Goal: Transaction & Acquisition: Purchase product/service

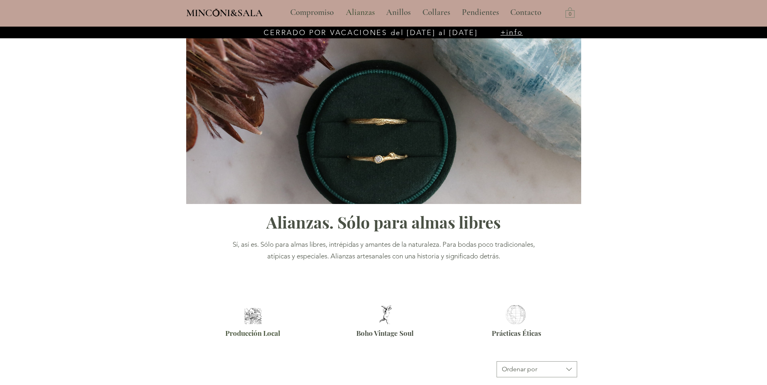
type input "**********"
select select "**********"
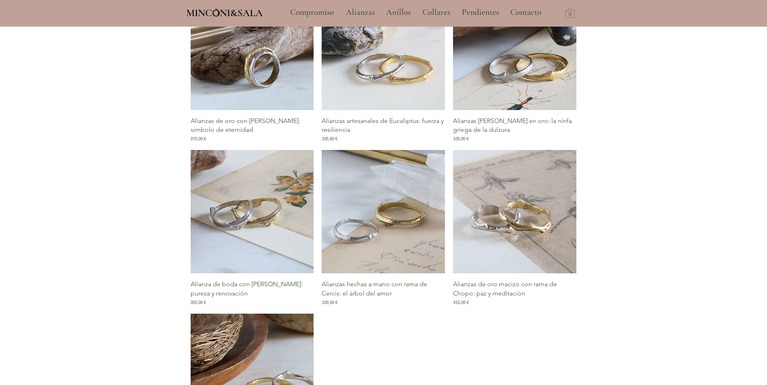
scroll to position [411, 0]
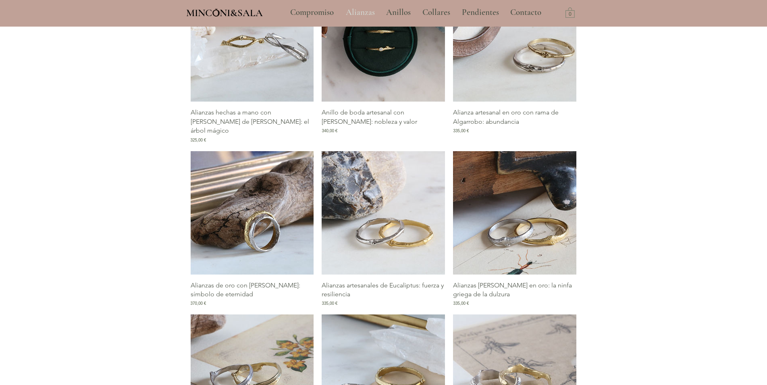
click at [366, 11] on p "Alianzas" at bounding box center [360, 12] width 37 height 20
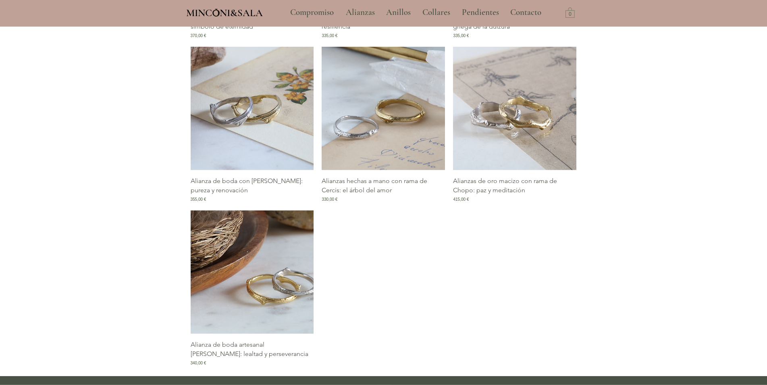
scroll to position [740, 0]
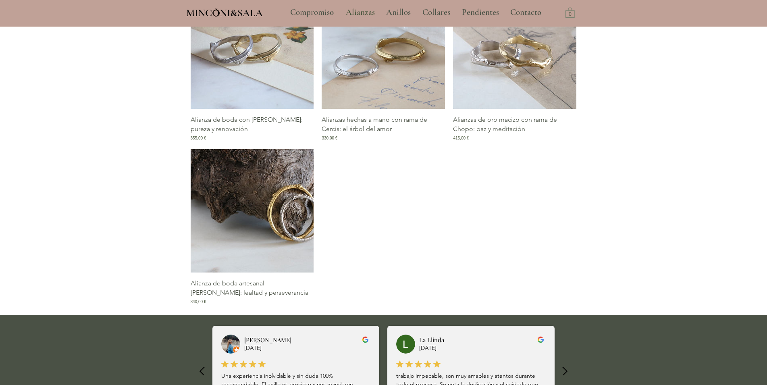
click at [294, 226] on img "Galería de Alianza de boda artesanal de Roble: lealtad y perseverancia" at bounding box center [252, 210] width 123 height 123
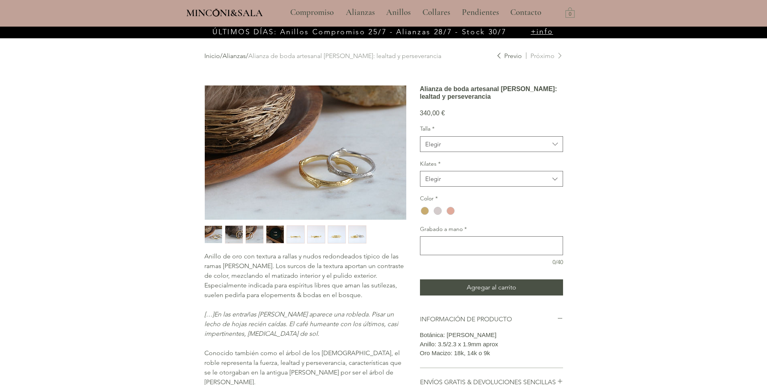
click at [363, 172] on img "main content" at bounding box center [305, 152] width 201 height 134
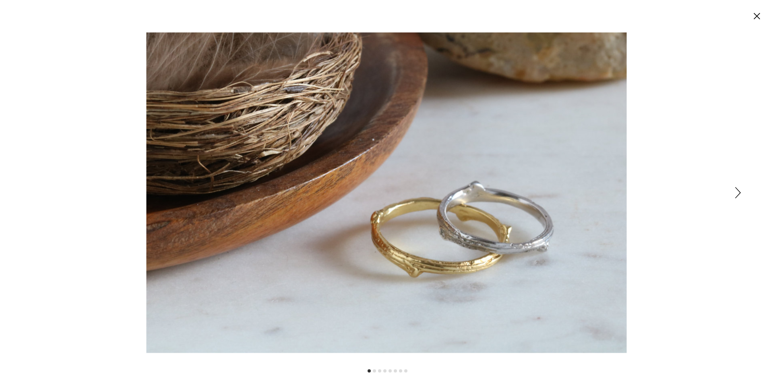
click at [736, 191] on icon "Siguiente" at bounding box center [739, 192] width 6 height 11
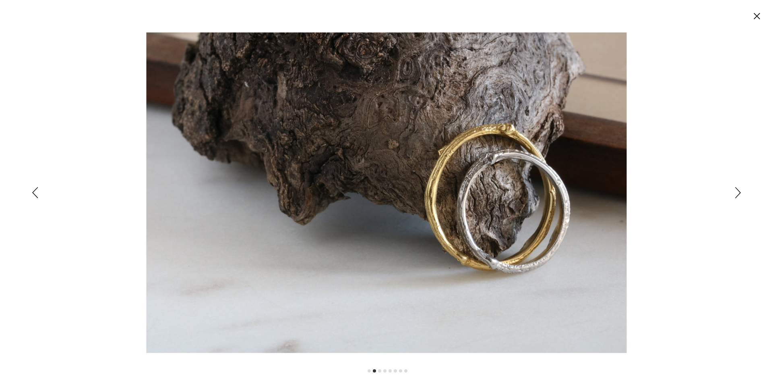
click at [739, 193] on icon "Siguiente" at bounding box center [739, 192] width 6 height 11
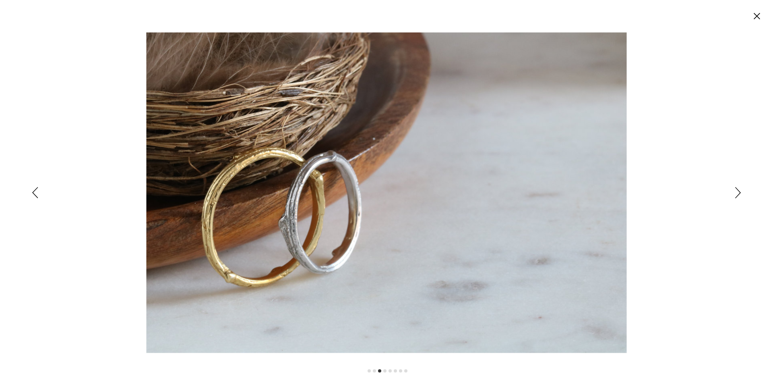
click at [739, 193] on icon "Siguiente" at bounding box center [739, 192] width 6 height 11
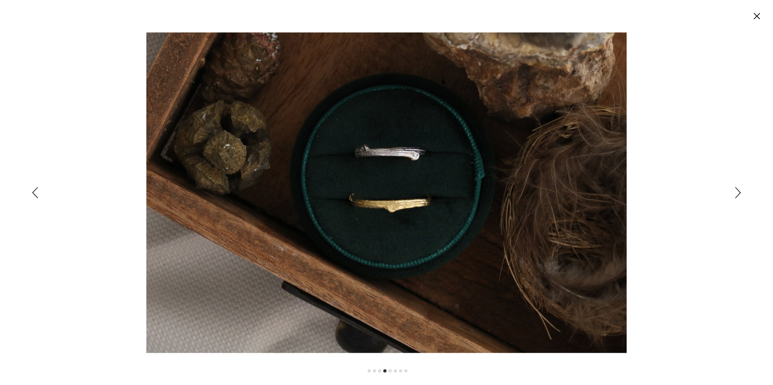
click at [739, 195] on icon "Siguiente" at bounding box center [739, 192] width 6 height 11
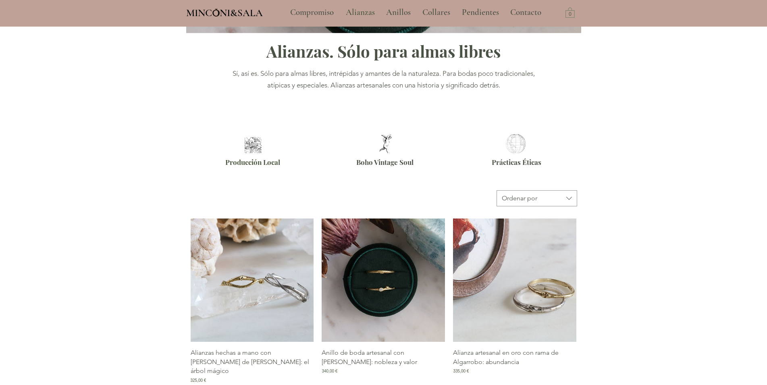
scroll to position [247, 0]
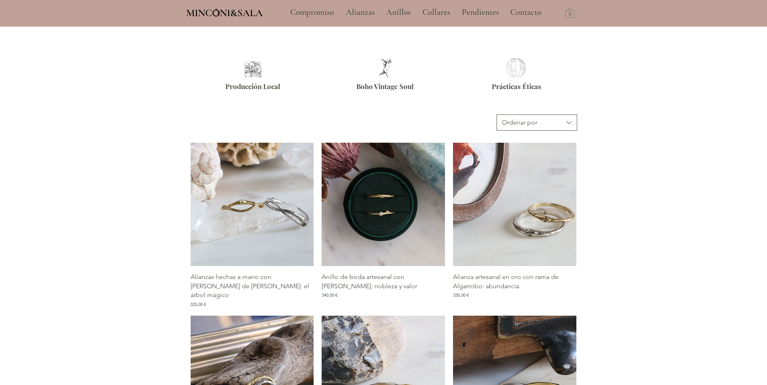
click at [566, 122] on icon "button" at bounding box center [569, 123] width 10 height 10
click at [555, 159] on span "Precio (de menor a mayor)" at bounding box center [537, 159] width 70 height 9
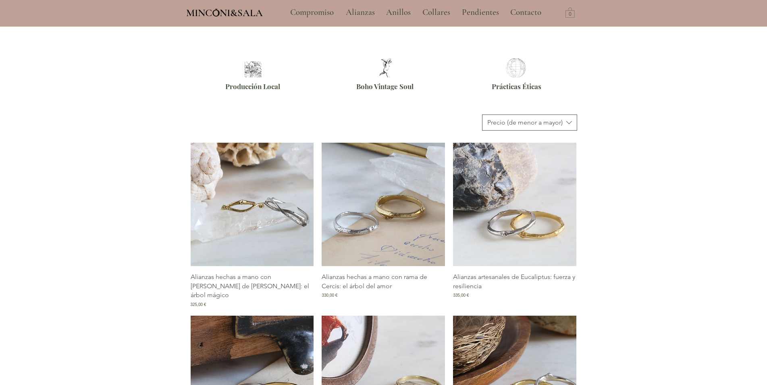
scroll to position [288, 0]
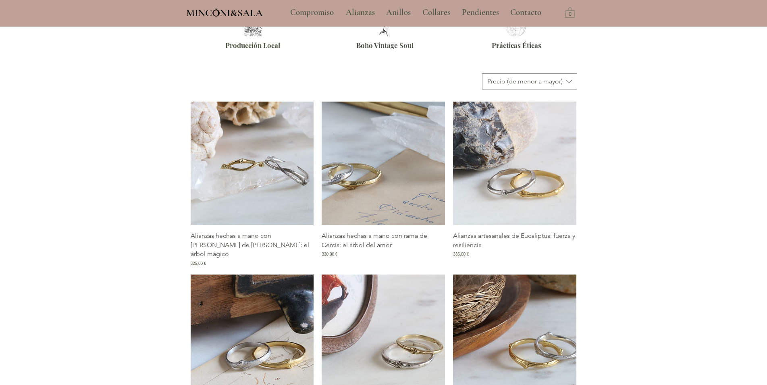
click at [378, 172] on img "Galería de Alianzas hechas a mano con rama de Cercis: el árbol del amor" at bounding box center [382, 163] width 123 height 123
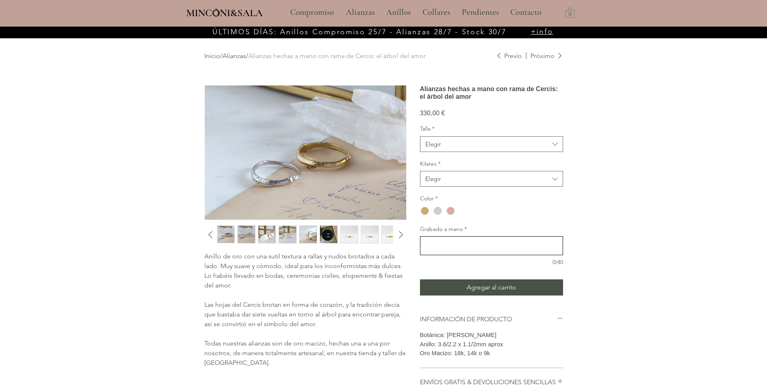
click at [431, 251] on textarea "Grabado a mano *" at bounding box center [491, 246] width 142 height 12
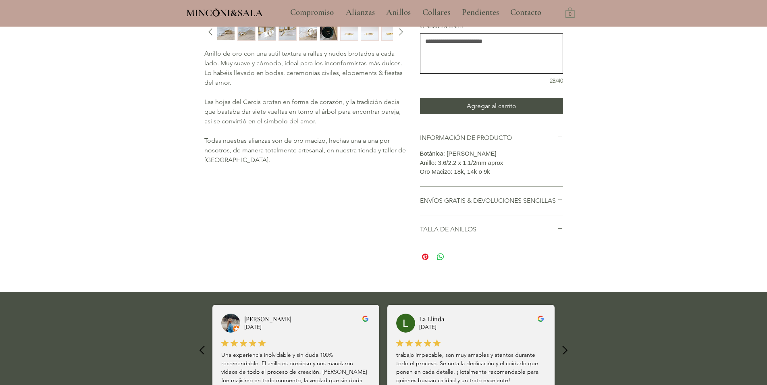
scroll to position [205, 0]
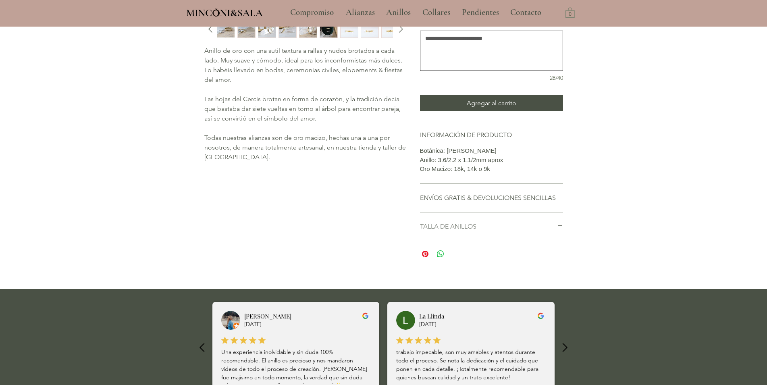
type textarea "**********"
click at [470, 231] on h2 "TALLA DE ANILLOS" at bounding box center [488, 226] width 137 height 9
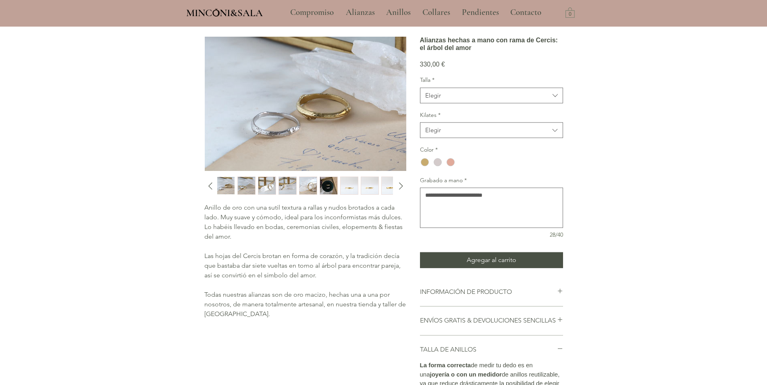
scroll to position [35, 0]
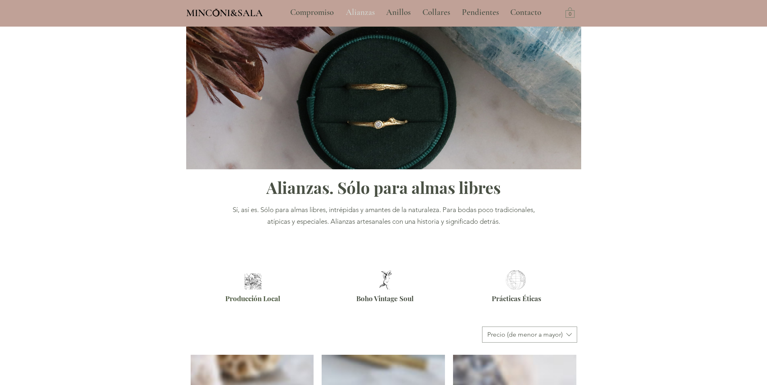
scroll to position [276, 0]
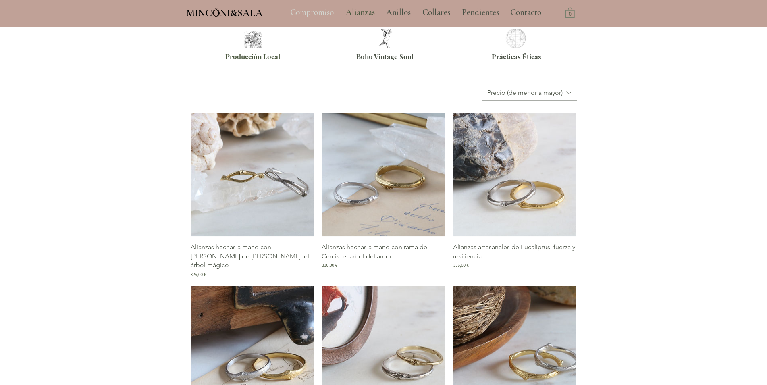
click at [308, 12] on p "Compromiso" at bounding box center [312, 12] width 52 height 20
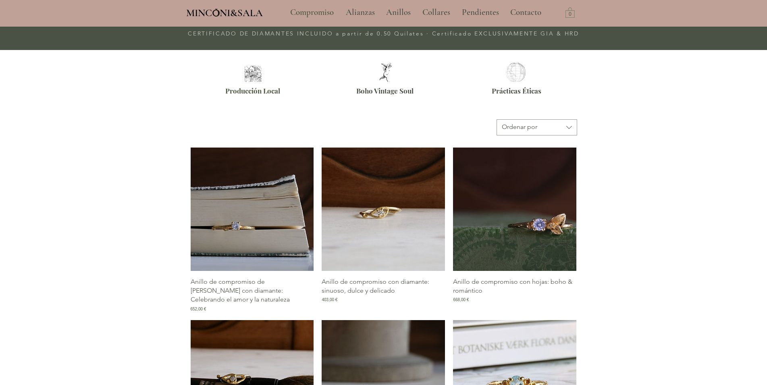
scroll to position [123, 0]
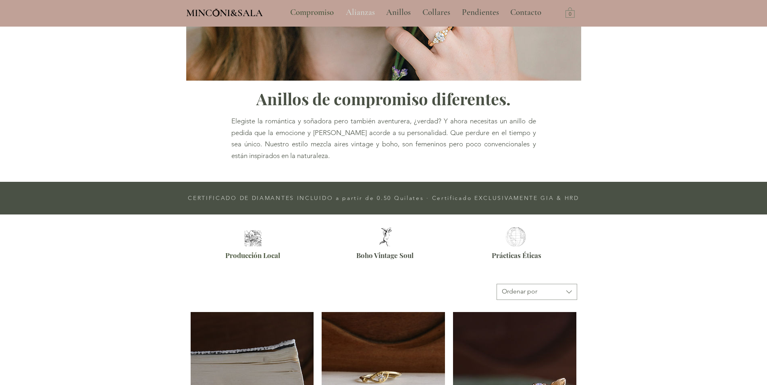
click at [368, 10] on p "Alianzas" at bounding box center [360, 12] width 37 height 20
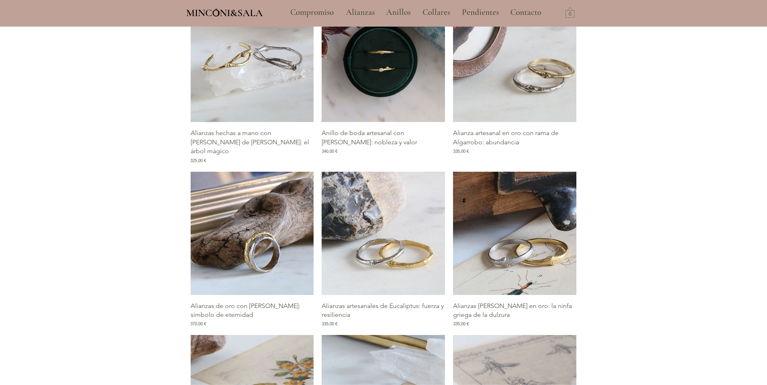
scroll to position [411, 0]
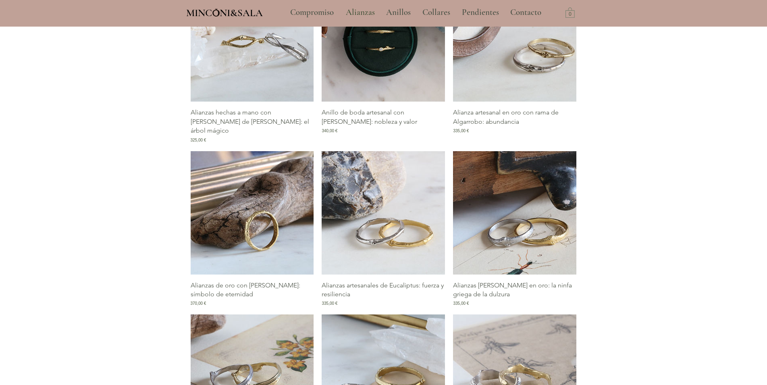
click at [258, 236] on img "Galería de Alianzas de oro con rama de Pino: símbolo de eternidad" at bounding box center [252, 212] width 123 height 123
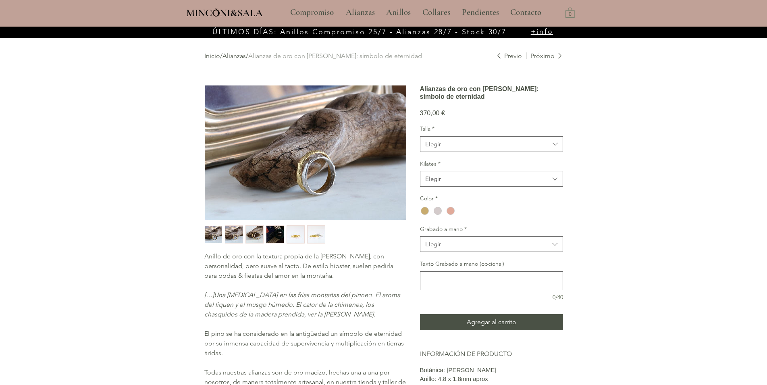
click at [294, 238] on img "5 / 6" at bounding box center [295, 234] width 17 height 17
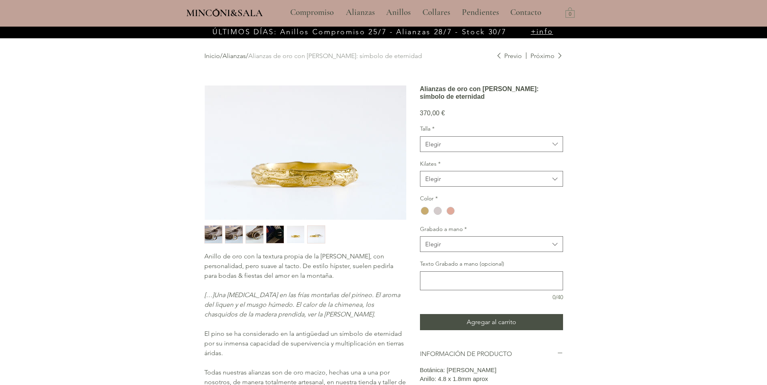
click at [323, 232] on img "6 / 6" at bounding box center [315, 234] width 17 height 17
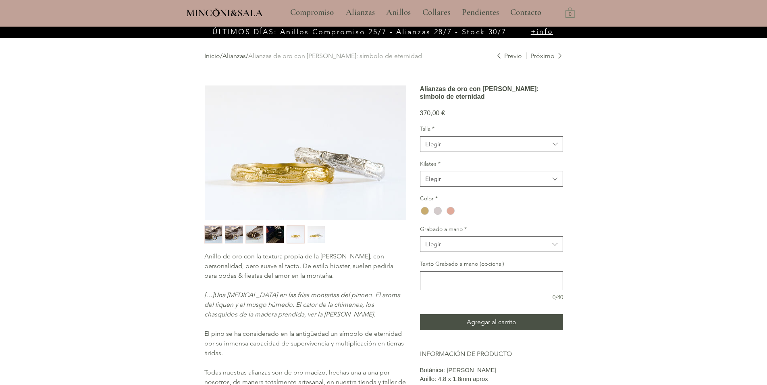
click at [235, 231] on img "2 / 6" at bounding box center [233, 234] width 17 height 17
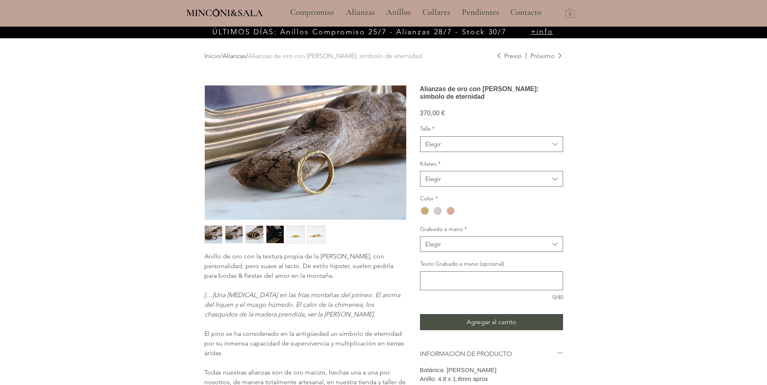
click at [210, 230] on img "1 / 6" at bounding box center [213, 234] width 17 height 17
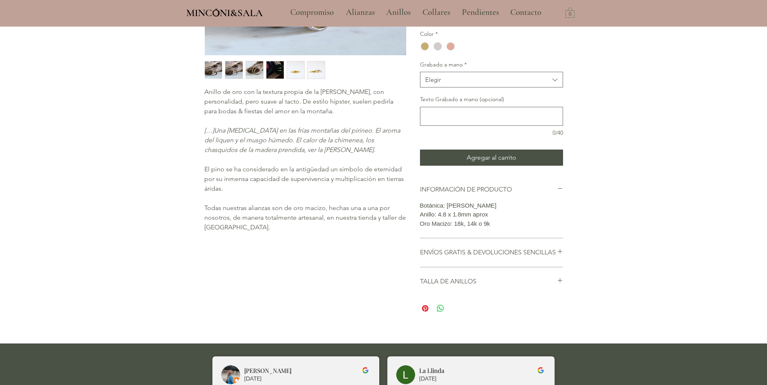
scroll to position [41, 0]
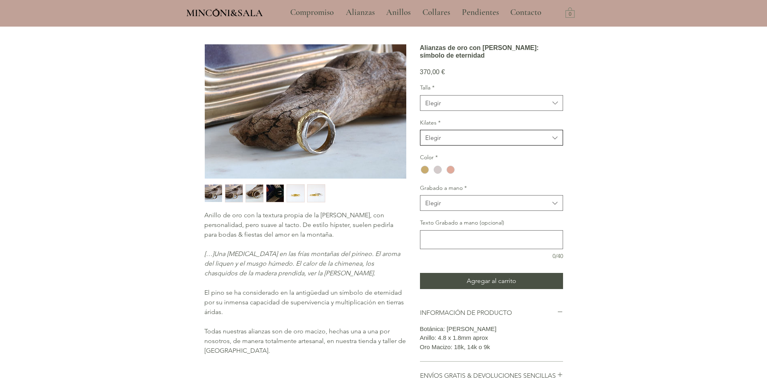
click at [511, 142] on span "Elegir" at bounding box center [487, 137] width 124 height 8
click at [520, 107] on span "Elegir" at bounding box center [487, 103] width 124 height 8
click at [622, 143] on div "main content" at bounding box center [383, 225] width 767 height 481
click at [644, 135] on div "main content" at bounding box center [383, 225] width 767 height 481
click at [437, 174] on div "main content" at bounding box center [437, 170] width 8 height 8
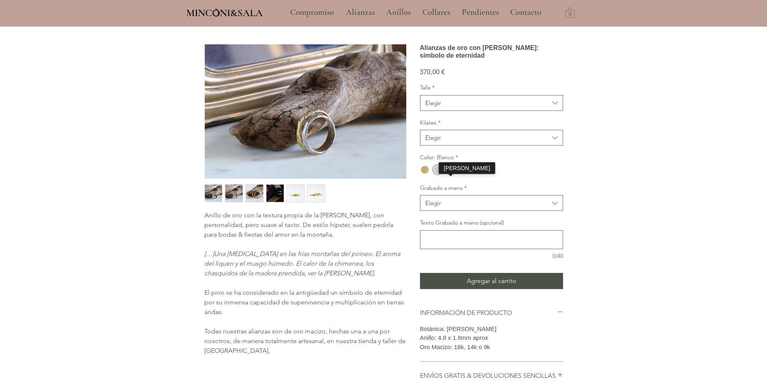
click at [451, 176] on div "main content" at bounding box center [450, 169] width 13 height 13
click at [426, 174] on div "main content" at bounding box center [425, 170] width 8 height 8
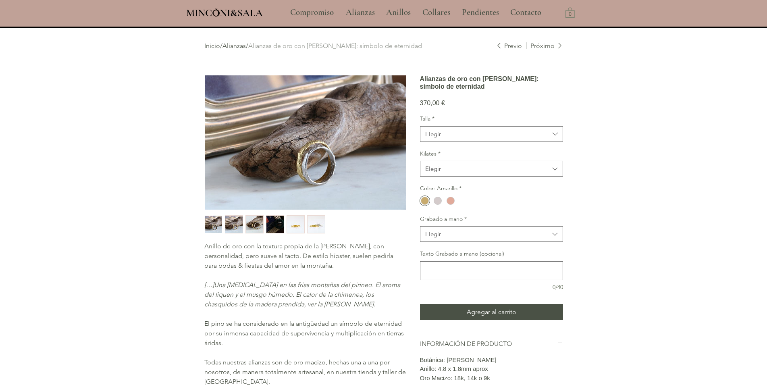
scroll to position [0, 0]
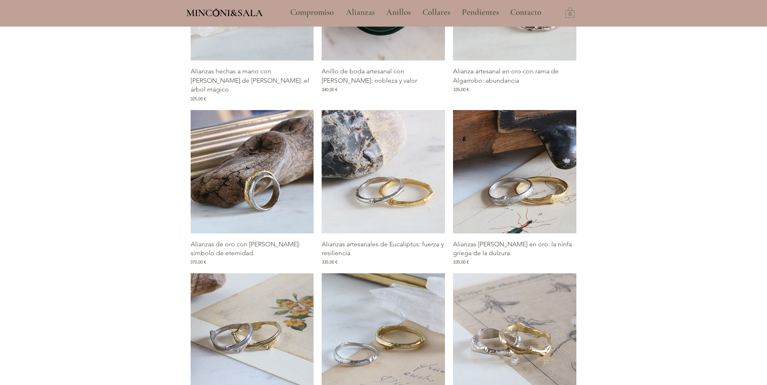
type input "**********"
select select "**********"
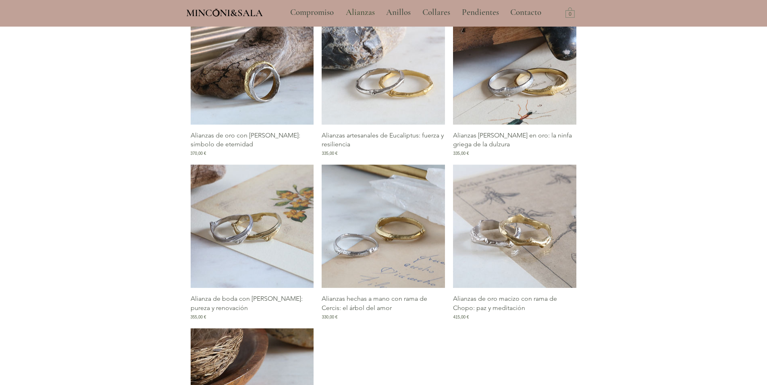
scroll to position [575, 0]
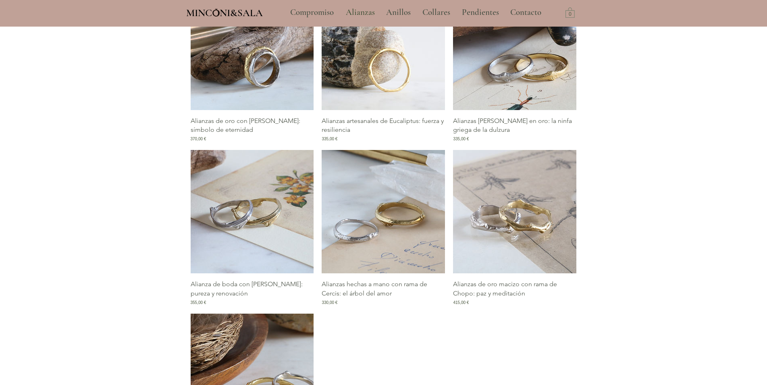
click at [384, 66] on img "Galería de Alianzas artesanales de Eucaliptus: fuerza y resiliencia" at bounding box center [382, 48] width 123 height 123
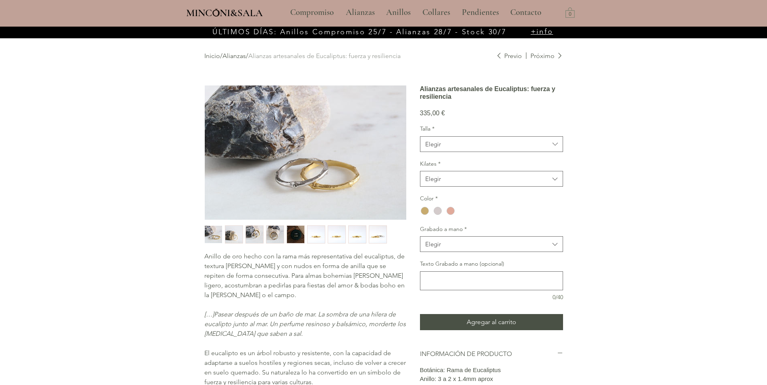
click at [311, 180] on img "main content" at bounding box center [305, 152] width 201 height 134
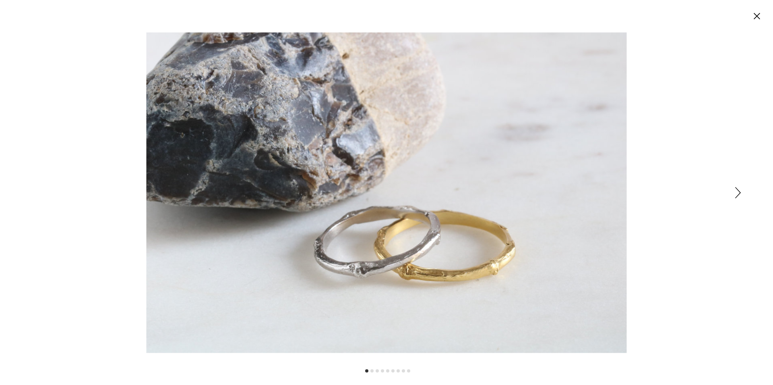
click at [739, 189] on icon "Siguiente" at bounding box center [739, 192] width 6 height 11
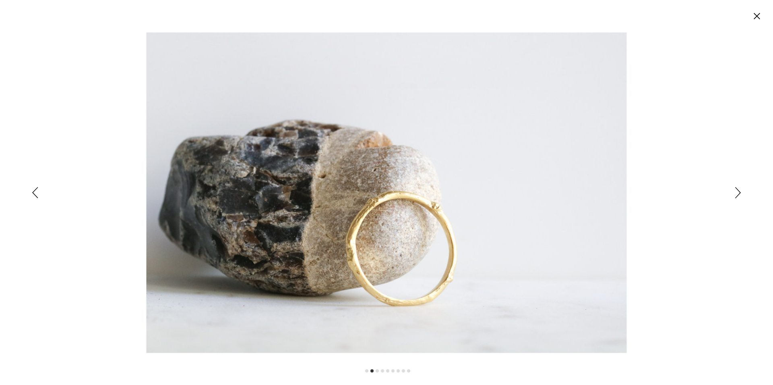
click at [739, 189] on icon "Siguiente" at bounding box center [739, 192] width 6 height 11
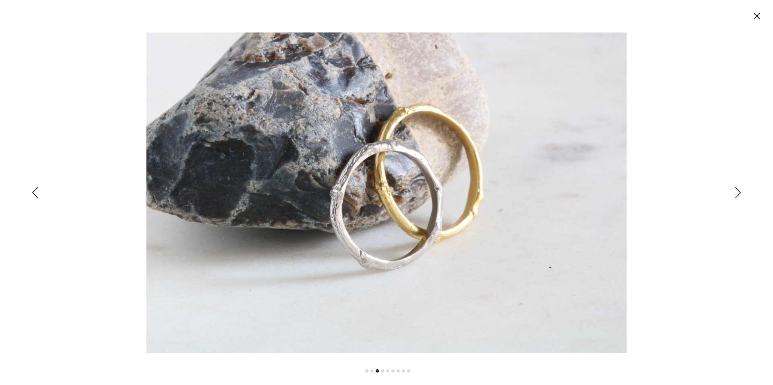
click at [739, 189] on icon "Siguiente" at bounding box center [739, 192] width 6 height 11
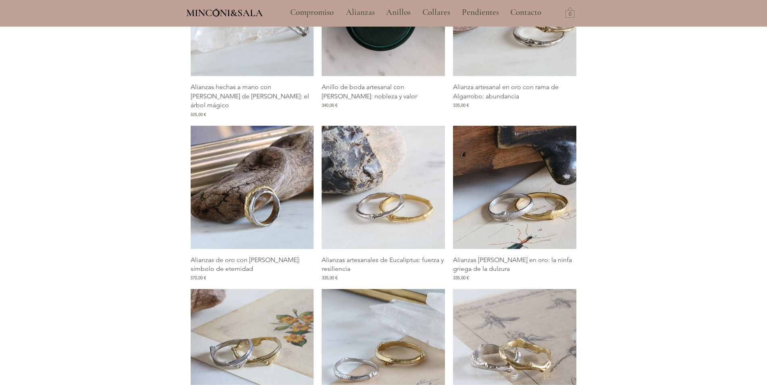
scroll to position [452, 0]
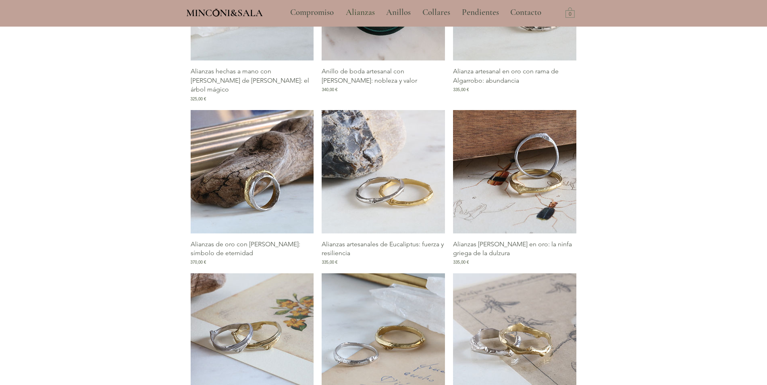
click at [520, 179] on img "Galería de Alianzas rama de Melia en oro: la ninfa griega de la dulzura" at bounding box center [514, 171] width 123 height 123
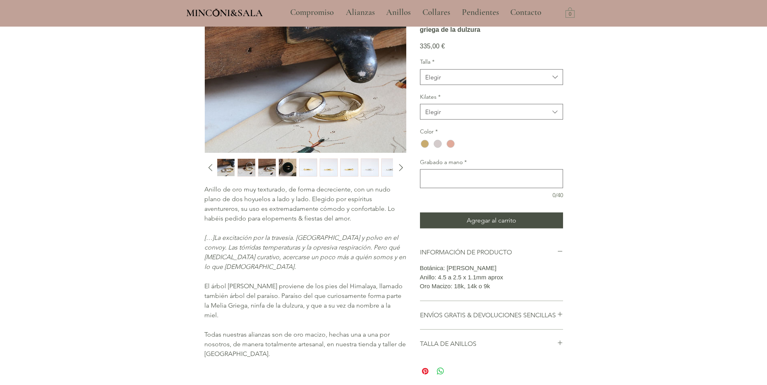
scroll to position [82, 0]
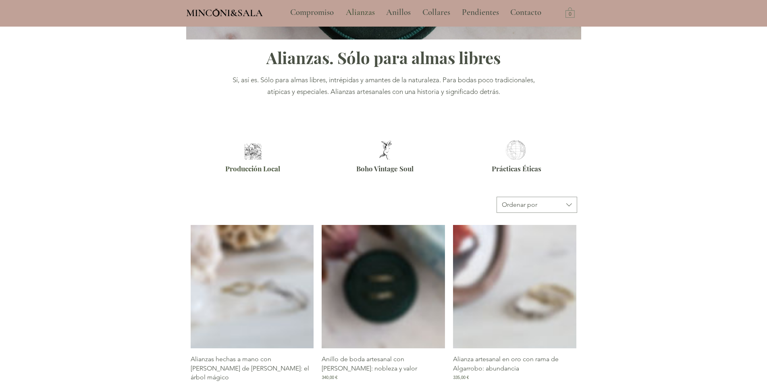
scroll to position [444, 0]
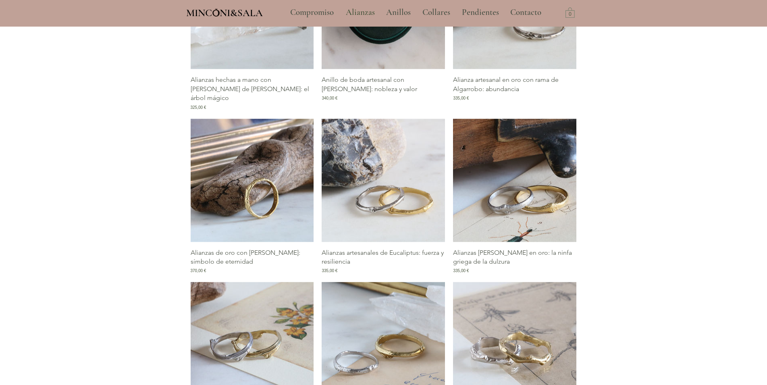
click at [269, 192] on img "Galería de Alianzas de oro con rama de Pino: símbolo de eternidad" at bounding box center [252, 179] width 123 height 123
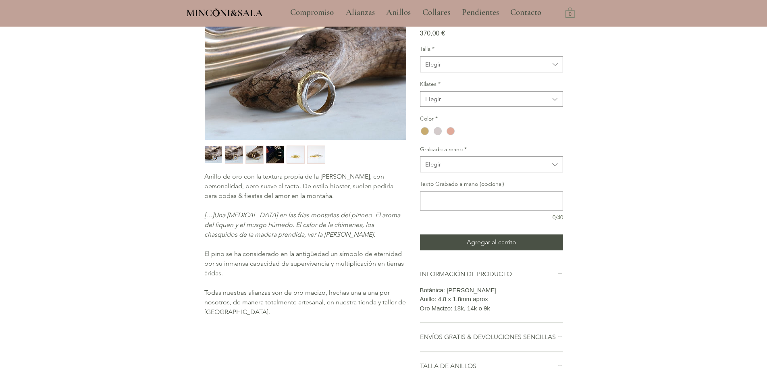
scroll to position [82, 0]
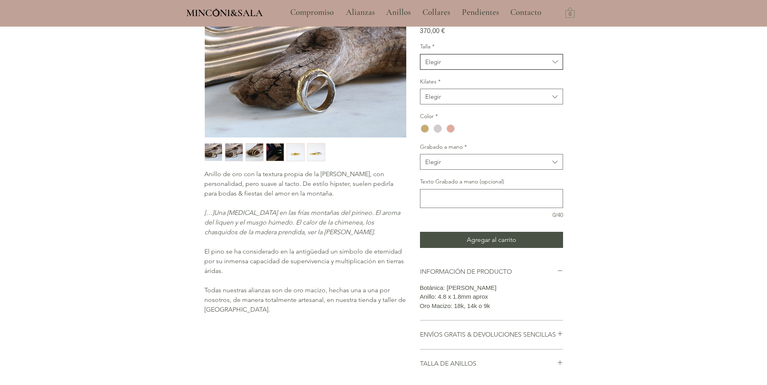
click at [552, 66] on icon "Talla" at bounding box center [554, 61] width 9 height 9
click at [624, 100] on div "main content" at bounding box center [383, 184] width 767 height 481
click at [558, 102] on icon "Kilates" at bounding box center [554, 96] width 9 height 9
click at [435, 121] on span "18kt" at bounding box center [491, 117] width 133 height 8
click at [426, 133] on div "main content" at bounding box center [425, 128] width 8 height 8
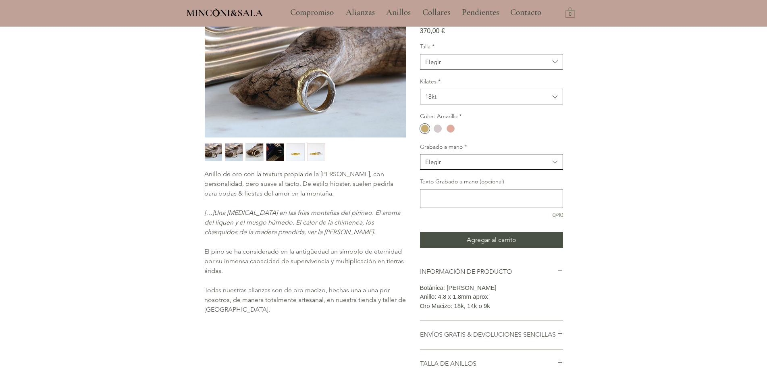
click at [555, 167] on icon "Grabado a mano" at bounding box center [554, 162] width 9 height 9
click at [434, 187] on span "Sí" at bounding box center [491, 182] width 133 height 8
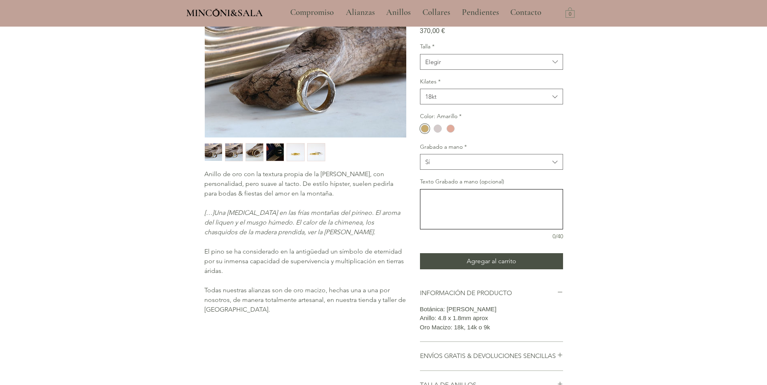
click at [436, 207] on textarea "Texto Grabado a mano (opcional)" at bounding box center [491, 209] width 142 height 33
type textarea "**********"
click at [461, 209] on textarea "**********" at bounding box center [491, 209] width 142 height 33
click at [432, 220] on textarea "**********" at bounding box center [491, 209] width 142 height 33
click at [427, 219] on textarea "**********" at bounding box center [491, 209] width 142 height 33
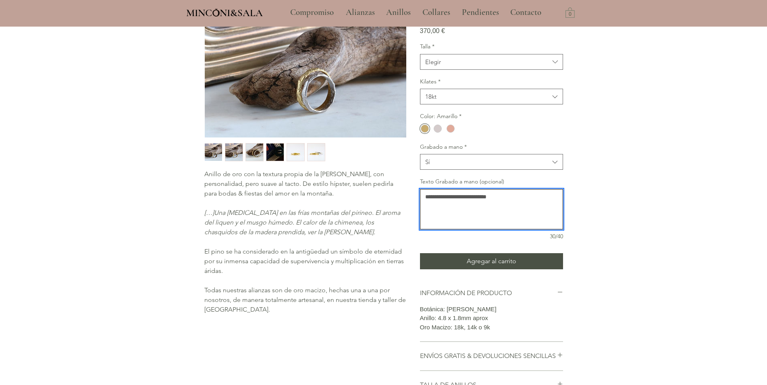
click at [509, 212] on textarea "**********" at bounding box center [491, 209] width 142 height 33
click at [475, 210] on textarea "**********" at bounding box center [491, 209] width 142 height 33
click at [425, 210] on textarea "**********" at bounding box center [491, 209] width 142 height 33
click at [473, 209] on textarea "**********" at bounding box center [491, 209] width 142 height 33
click at [717, 76] on div "main content" at bounding box center [383, 195] width 767 height 502
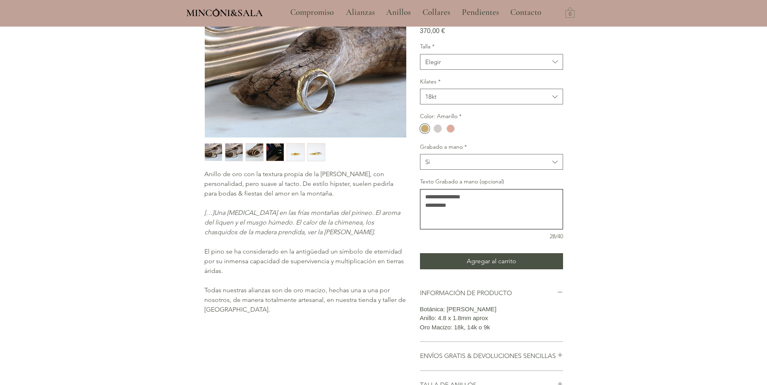
click at [478, 212] on textarea "**********" at bounding box center [491, 209] width 142 height 33
type textarea "**********"
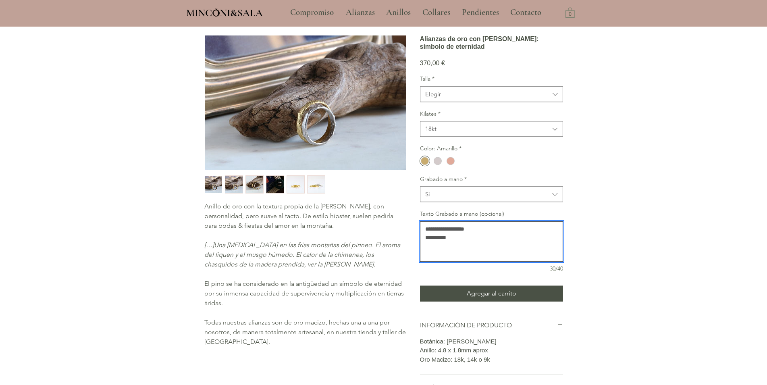
scroll to position [41, 0]
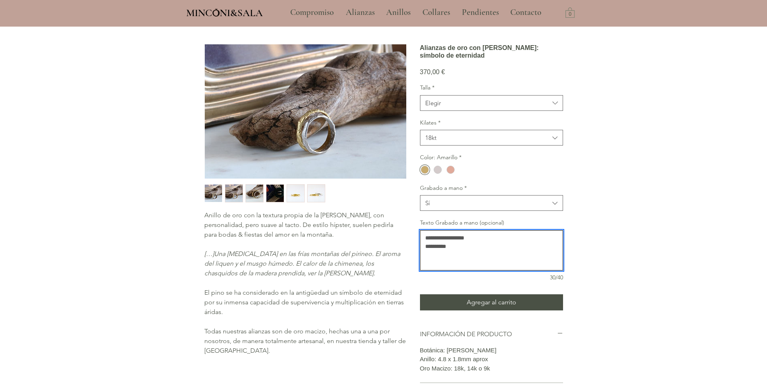
click at [307, 136] on img "main content" at bounding box center [305, 111] width 201 height 134
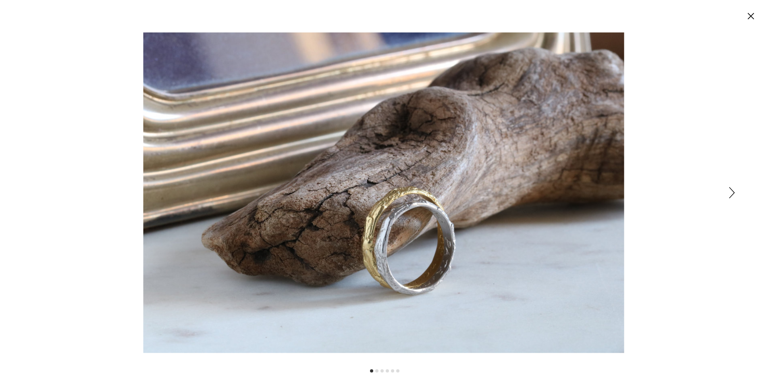
scroll to position [0, 0]
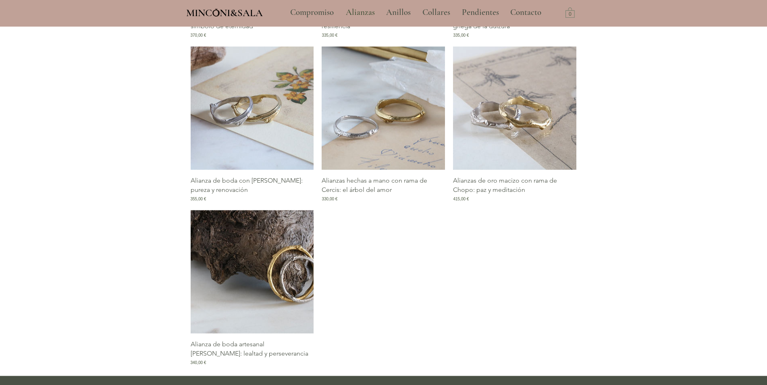
scroll to position [698, 0]
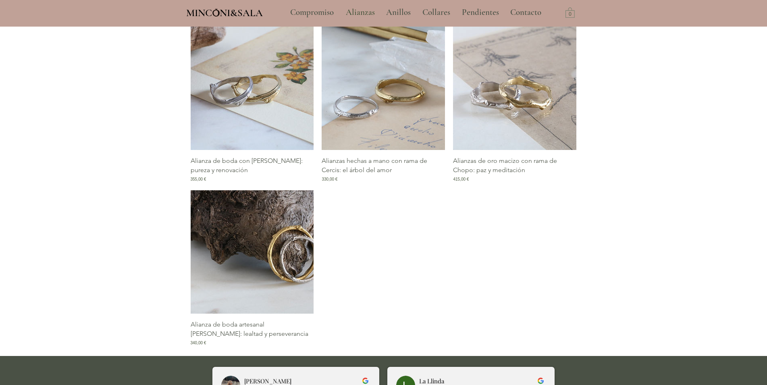
click at [287, 270] on img "Galería de Alianza de boda artesanal de Roble: lealtad y perseverancia" at bounding box center [252, 251] width 123 height 123
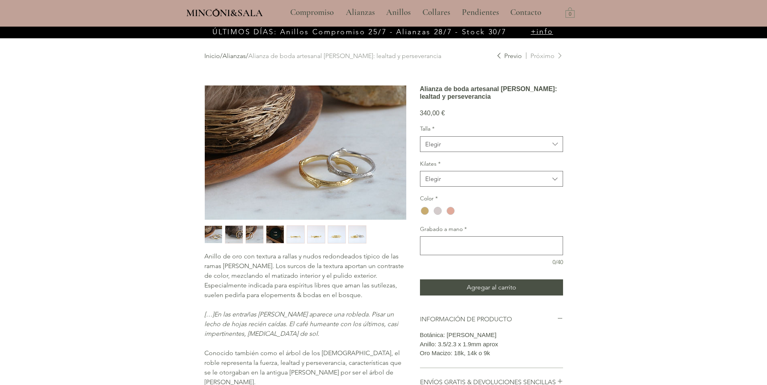
click at [358, 174] on img "main content" at bounding box center [305, 152] width 201 height 134
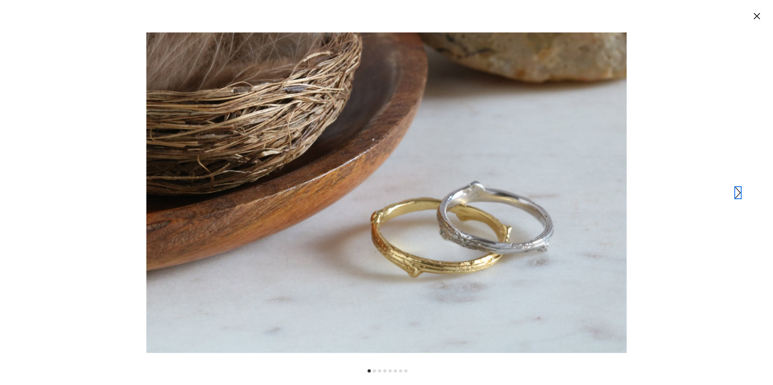
click at [740, 190] on icon "Siguiente" at bounding box center [739, 192] width 6 height 11
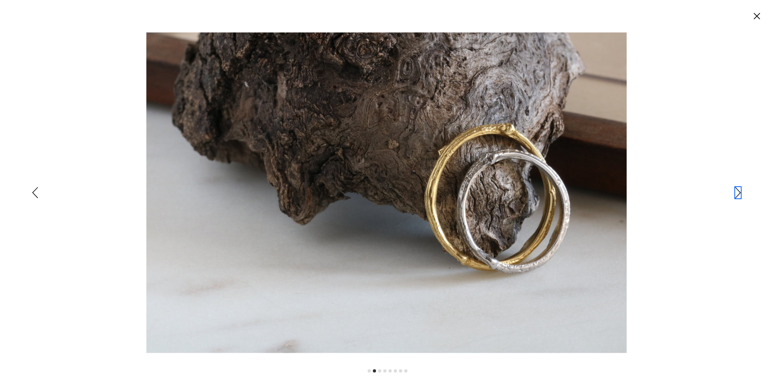
click at [740, 190] on icon "Siguiente" at bounding box center [739, 192] width 6 height 11
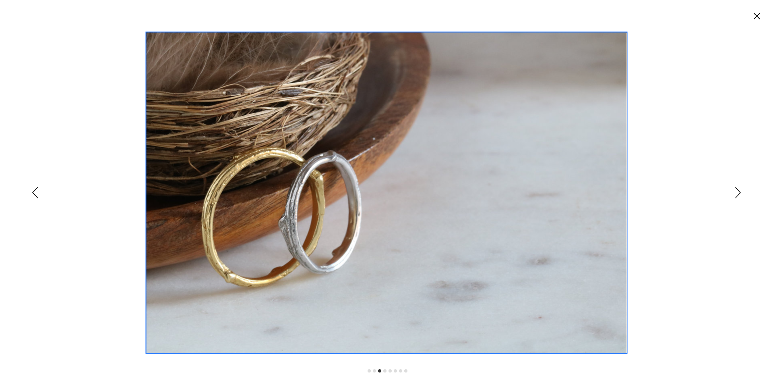
click at [29, 191] on div "Expanded image viewer" at bounding box center [386, 192] width 773 height 385
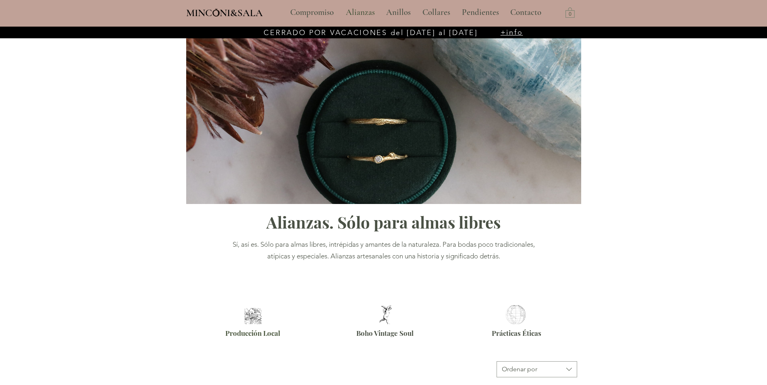
click at [390, 123] on img "main content" at bounding box center [383, 119] width 395 height 168
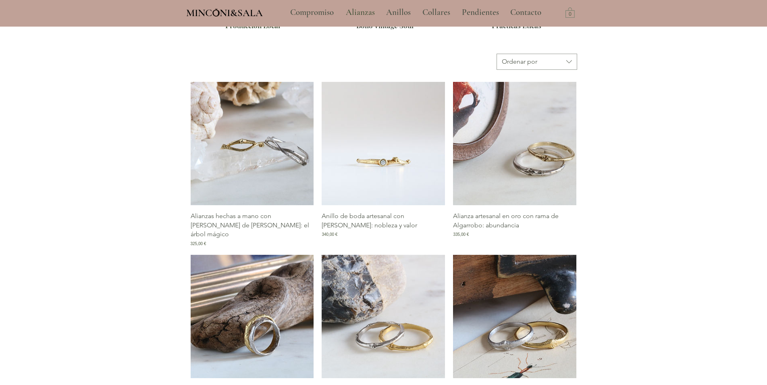
scroll to position [288, 0]
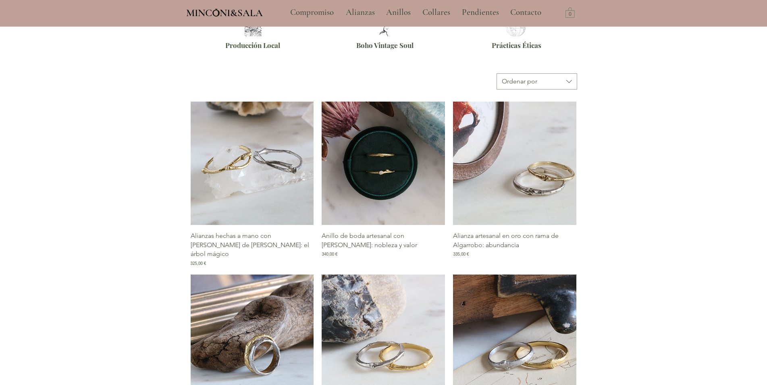
click at [246, 220] on img "Galería de Alianzas hechas a mano con rama de Celtis: el árbol mágico" at bounding box center [252, 163] width 123 height 123
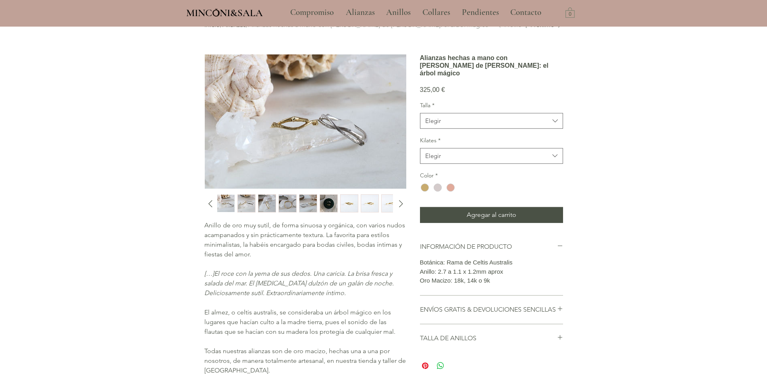
scroll to position [82, 0]
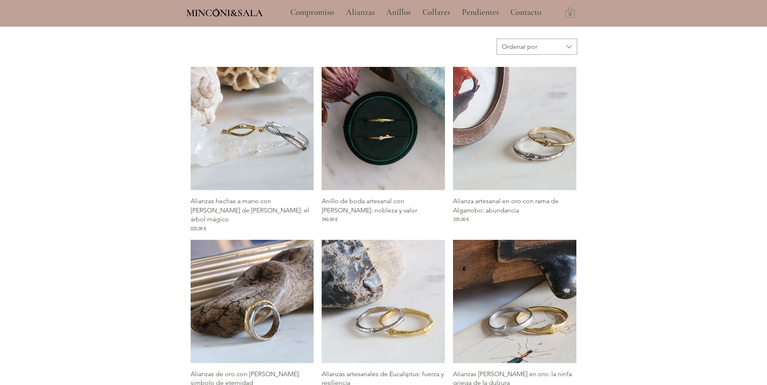
scroll to position [317, 0]
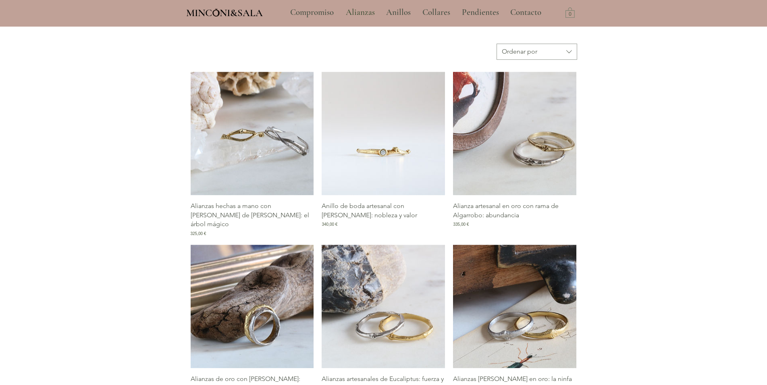
click at [396, 152] on img "Galería de Anillo de boda artesanal con rama de Pruno: nobleza y valor" at bounding box center [382, 133] width 123 height 123
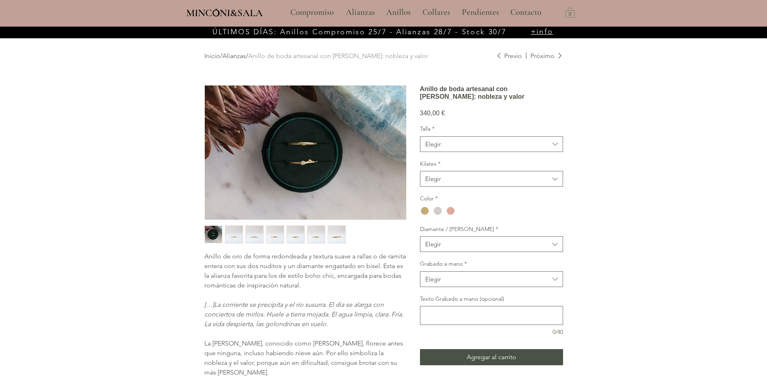
click at [307, 158] on img "main content" at bounding box center [305, 152] width 201 height 134
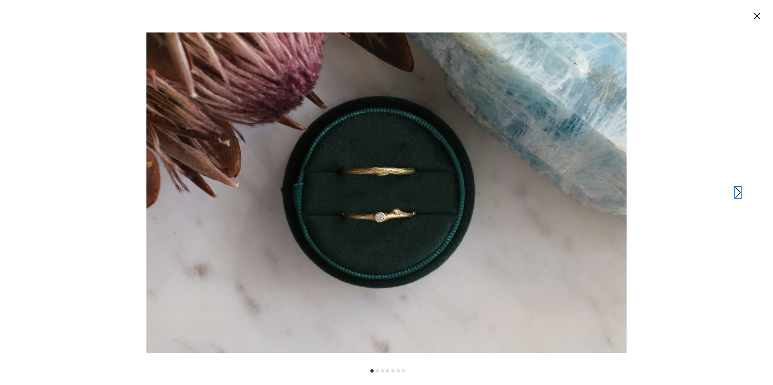
click at [741, 194] on icon "Siguiente" at bounding box center [739, 192] width 6 height 11
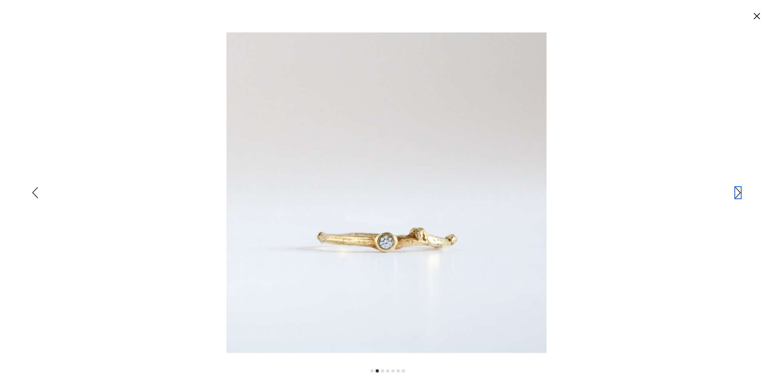
click at [740, 194] on icon "Siguiente" at bounding box center [739, 192] width 6 height 11
click at [739, 196] on icon "Siguiente" at bounding box center [739, 192] width 6 height 11
click at [738, 197] on icon "Siguiente" at bounding box center [739, 192] width 6 height 11
click at [738, 198] on div "Expanded image viewer" at bounding box center [386, 192] width 773 height 385
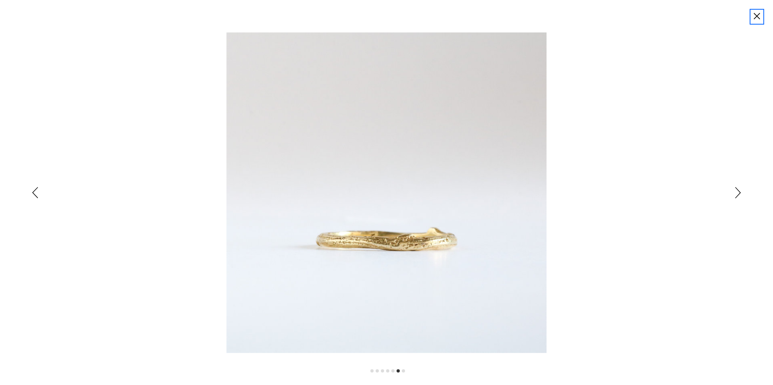
click at [757, 18] on circle "Cerrar" at bounding box center [757, 16] width 13 height 13
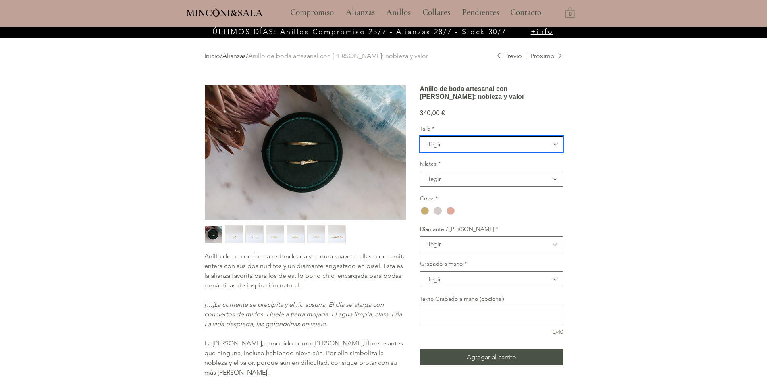
click at [557, 149] on icon "Talla" at bounding box center [554, 143] width 9 height 9
click at [557, 145] on icon "Talla" at bounding box center [554, 144] width 5 height 3
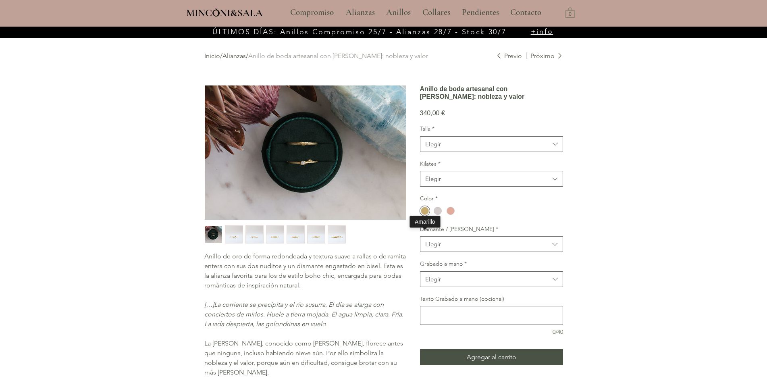
click at [425, 215] on div "main content" at bounding box center [425, 211] width 8 height 8
click at [553, 245] on icon "Diamante / Rama" at bounding box center [554, 243] width 5 height 3
click at [493, 284] on span "Pruno rama sin Diamante" at bounding box center [491, 279] width 133 height 8
click at [493, 283] on span "Elegir" at bounding box center [487, 279] width 124 height 8
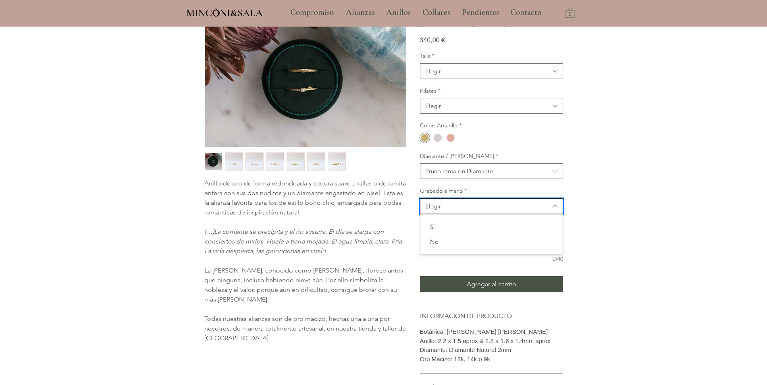
scroll to position [82, 0]
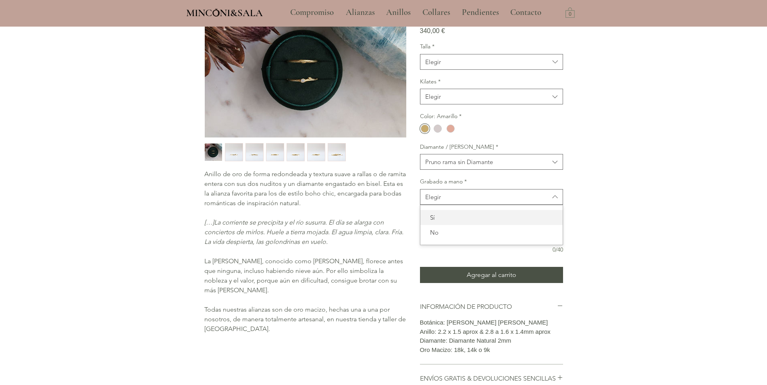
click at [448, 222] on span "Sí" at bounding box center [491, 217] width 133 height 8
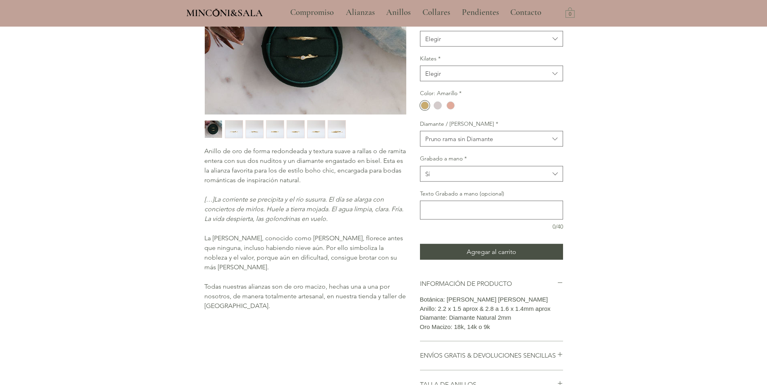
scroll to position [123, 0]
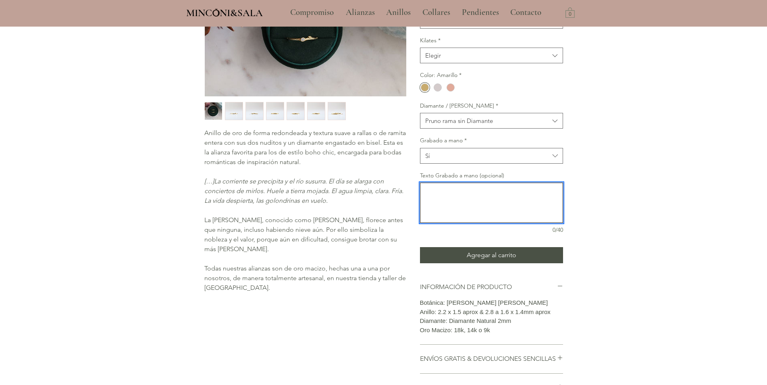
click at [430, 216] on textarea "Texto Grabado a mano (opcional)" at bounding box center [491, 202] width 142 height 33
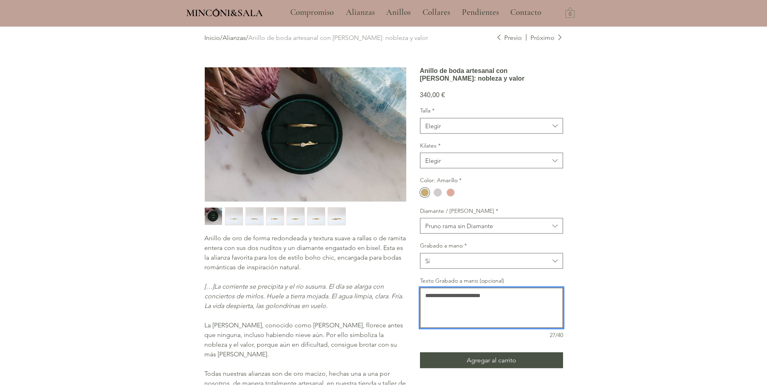
scroll to position [0, 0]
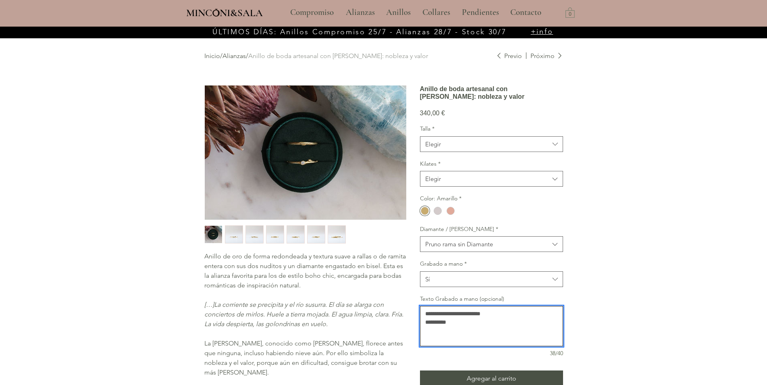
click at [439, 342] on textarea "**********" at bounding box center [491, 325] width 142 height 33
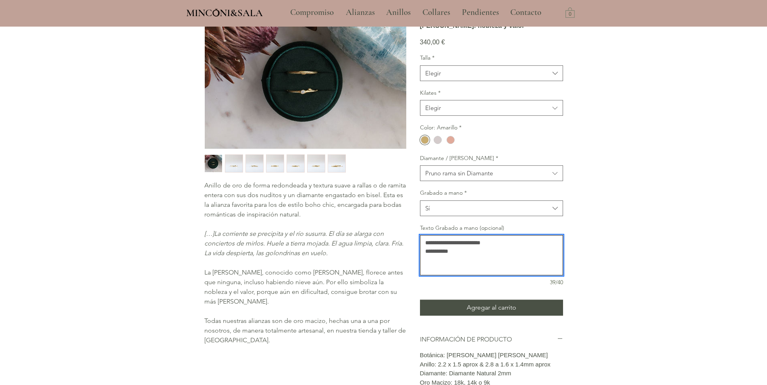
scroll to position [82, 0]
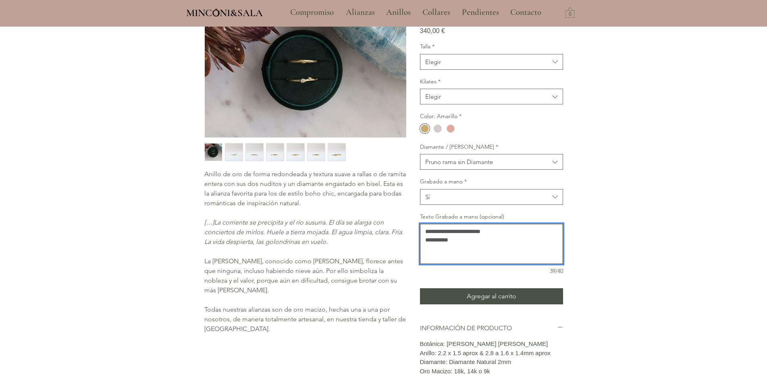
type textarea "**********"
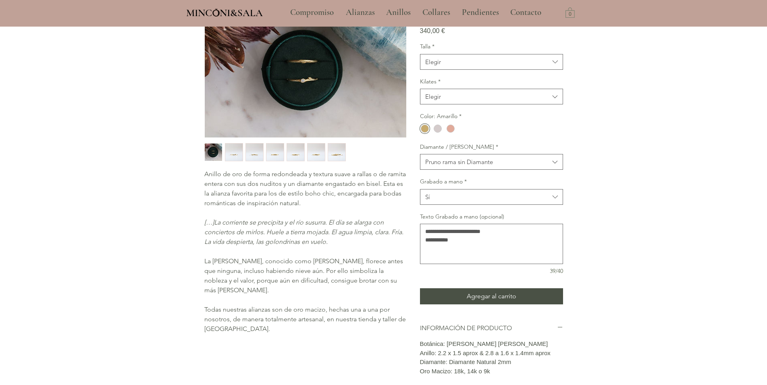
click at [590, 126] on div "main content" at bounding box center [383, 217] width 767 height 546
click at [507, 301] on span "Agregar al carrito" at bounding box center [491, 296] width 50 height 10
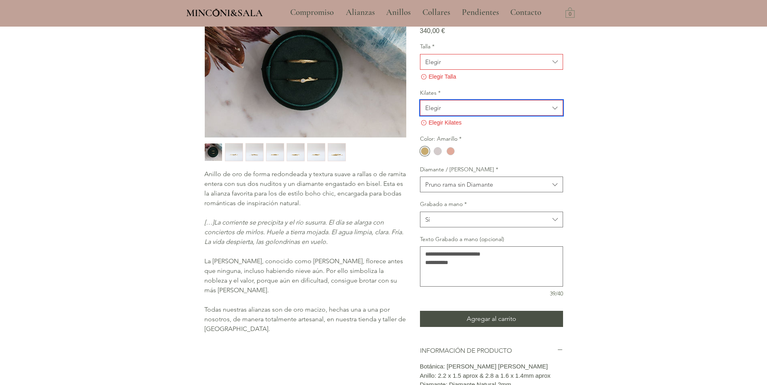
click at [555, 113] on icon "Kilates" at bounding box center [554, 108] width 9 height 9
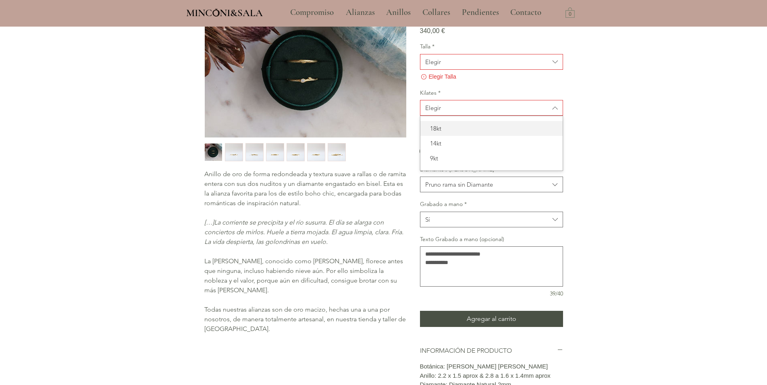
click at [441, 133] on span "18kt" at bounding box center [491, 128] width 133 height 8
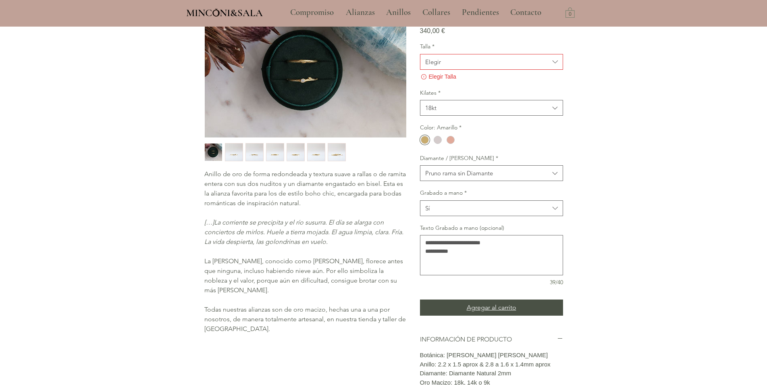
click at [517, 315] on button "Agregar al carrito" at bounding box center [491, 307] width 143 height 16
click at [558, 66] on icon "Talla" at bounding box center [554, 61] width 9 height 9
click at [432, 116] on span "10" at bounding box center [491, 112] width 133 height 8
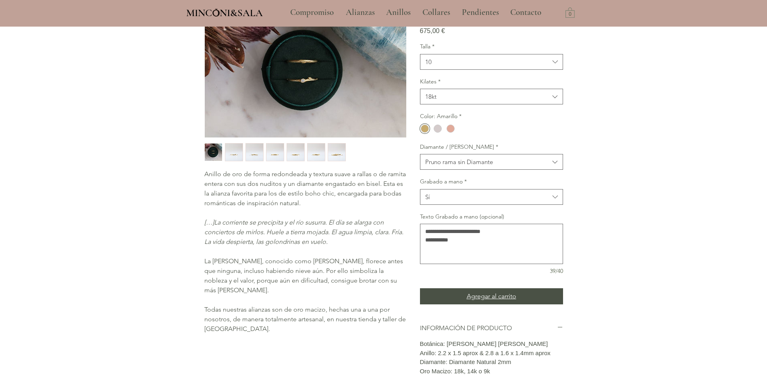
click at [540, 304] on button "Agregar al carrito" at bounding box center [491, 296] width 143 height 16
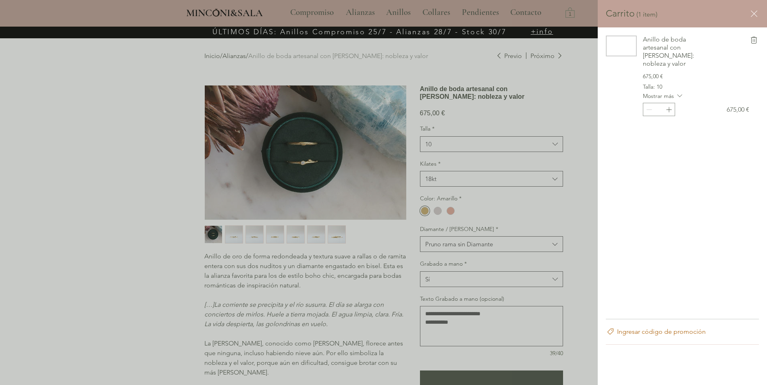
scroll to position [0, 0]
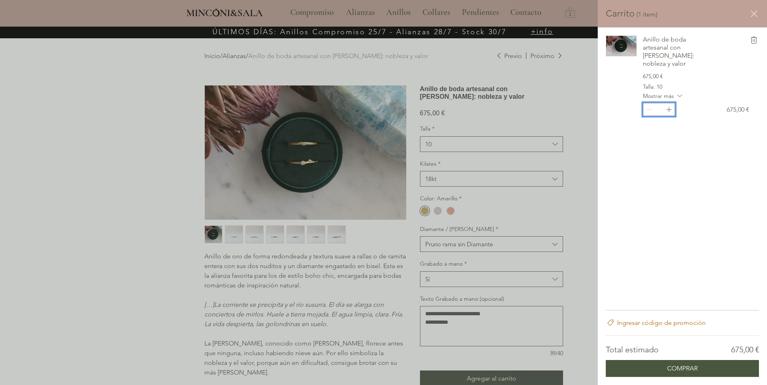
click at [670, 105] on icon "Increment" at bounding box center [668, 109] width 8 height 8
click at [752, 15] on icon "Cerrar carrito" at bounding box center [754, 14] width 10 height 10
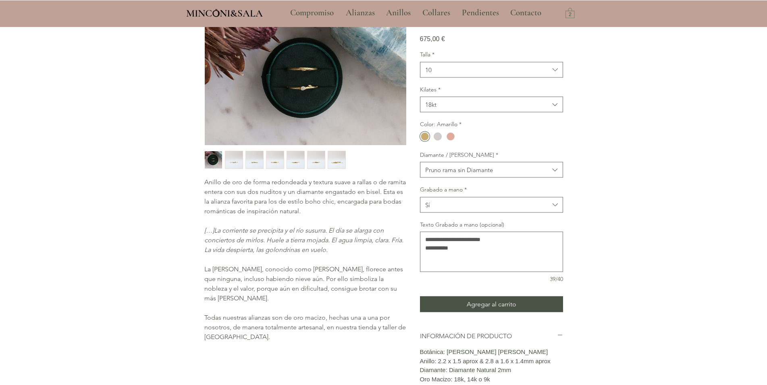
scroll to position [82, 0]
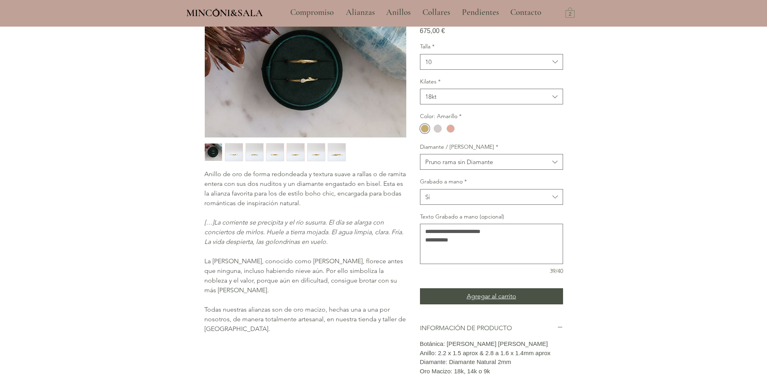
click at [483, 301] on span "Agregar al carrito" at bounding box center [491, 296] width 50 height 10
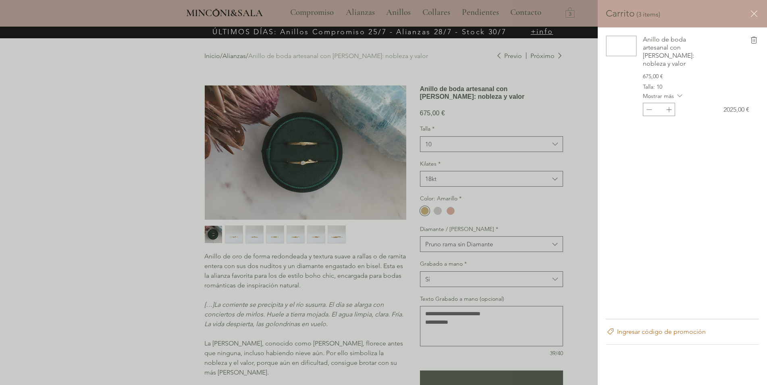
scroll to position [0, 0]
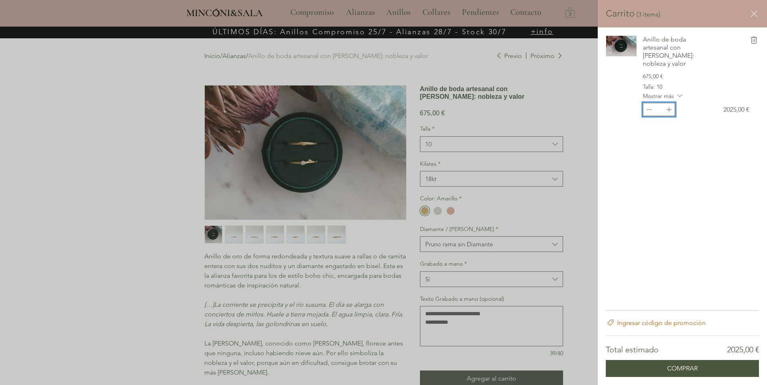
click at [649, 105] on icon "Decrement" at bounding box center [649, 109] width 8 height 8
click at [559, 112] on div "Carrito lateral" at bounding box center [383, 192] width 767 height 385
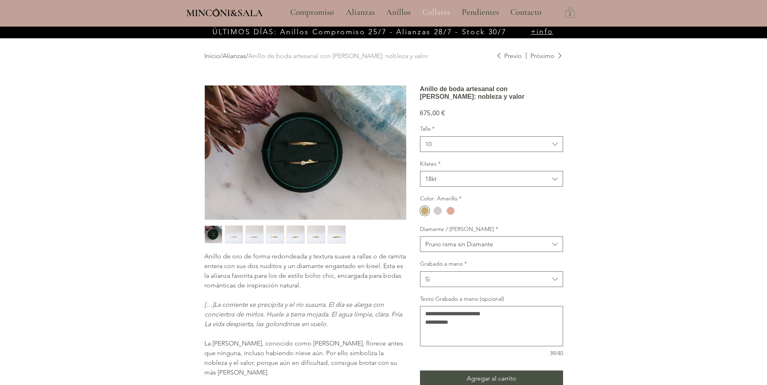
scroll to position [82, 0]
